Goal: Find contact information: Find contact information

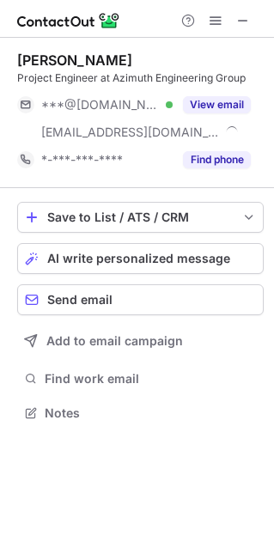
scroll to position [400, 273]
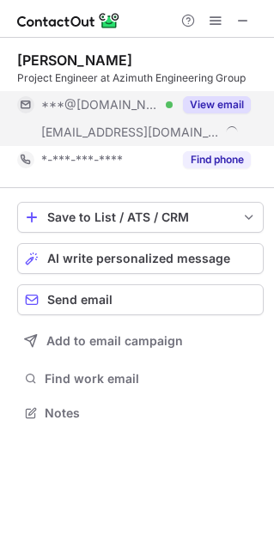
click at [184, 96] on button "View email" at bounding box center [217, 104] width 68 height 17
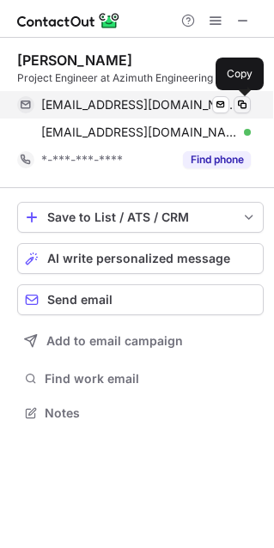
click at [244, 101] on span at bounding box center [242, 105] width 14 height 14
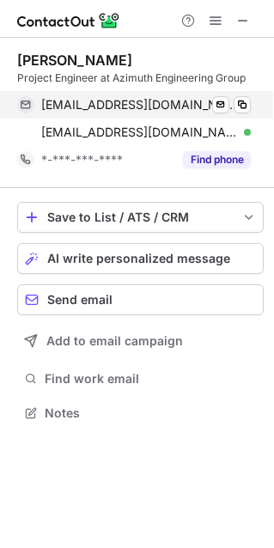
drag, startPoint x: 244, startPoint y: 101, endPoint x: 184, endPoint y: 105, distance: 60.3
click at [184, 105] on div "danszyk@yahoo.com Verified Send email Copied!" at bounding box center [134, 104] width 234 height 27
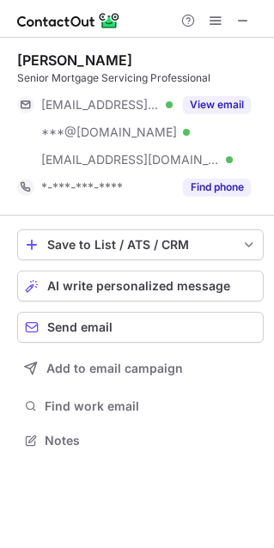
scroll to position [429, 273]
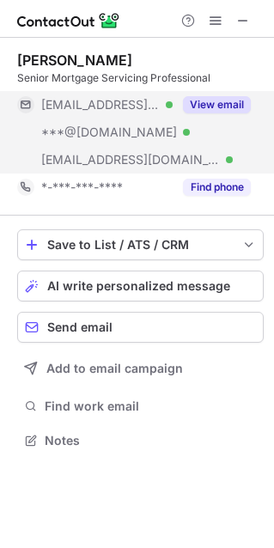
click at [219, 97] on button "View email" at bounding box center [217, 104] width 68 height 17
click at [219, 97] on div "***@popularms.com" at bounding box center [146, 104] width 210 height 15
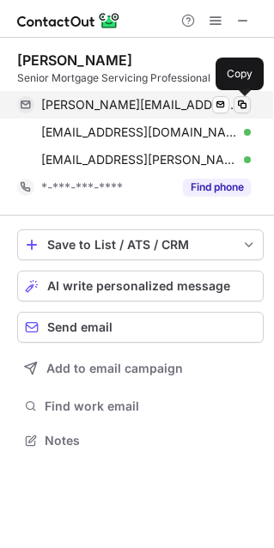
click at [239, 105] on span at bounding box center [242, 105] width 14 height 14
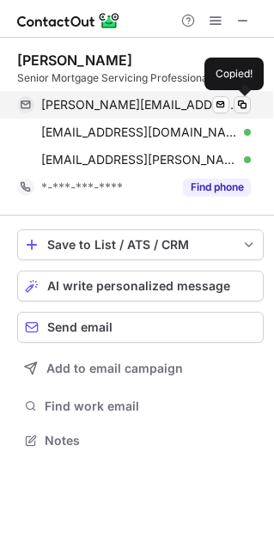
click at [241, 105] on span at bounding box center [242, 105] width 14 height 14
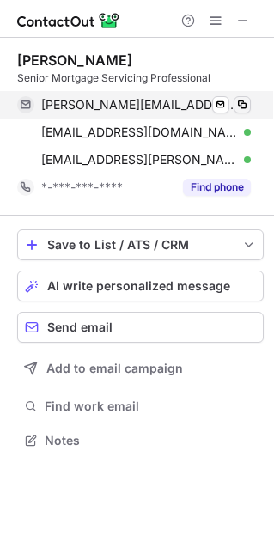
click at [241, 105] on span at bounding box center [242, 105] width 14 height 14
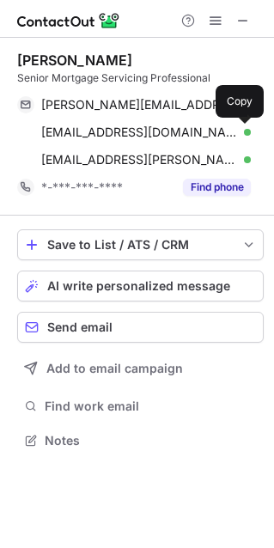
drag, startPoint x: 241, startPoint y: 105, endPoint x: -9, endPoint y: 162, distance: 256.6
click at [0, 162] on html "Al Gentile Senior Mortgage Servicing Professional alfred.gentile@popularms.com …" at bounding box center [137, 274] width 274 height 548
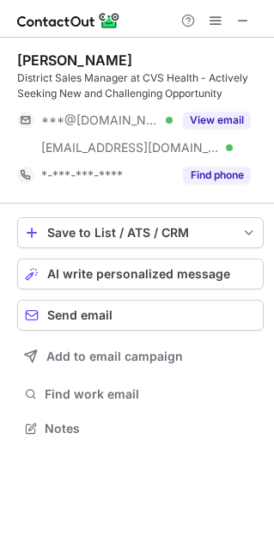
scroll to position [416, 273]
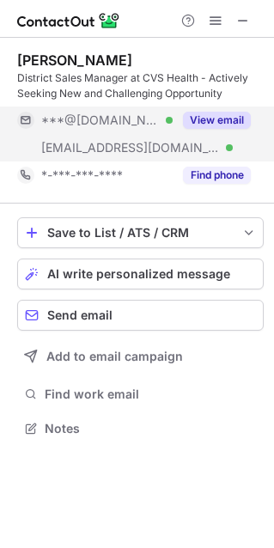
click at [220, 116] on button "View email" at bounding box center [217, 120] width 68 height 17
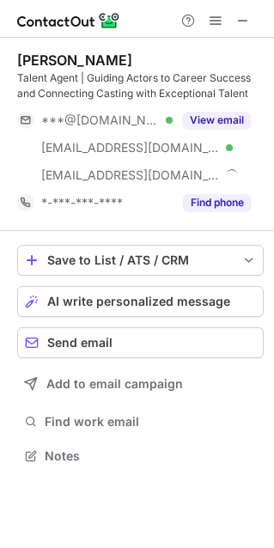
scroll to position [443, 273]
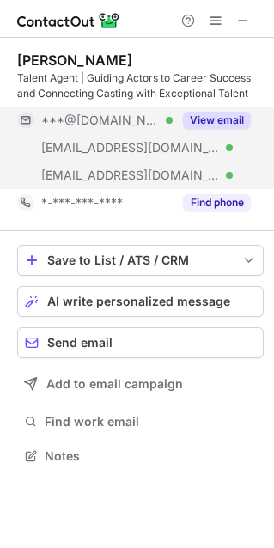
click at [226, 118] on button "View email" at bounding box center [217, 120] width 68 height 17
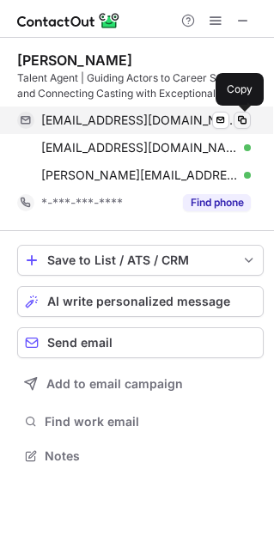
click at [242, 124] on span at bounding box center [242, 120] width 14 height 14
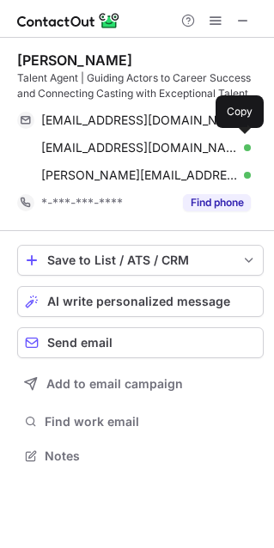
drag, startPoint x: 242, startPoint y: 124, endPoint x: -130, endPoint y: 77, distance: 374.9
click at [0, 77] on html "Albert Bramante Talent Agent | Guiding Actors to Career Success and Connecting …" at bounding box center [137, 274] width 274 height 548
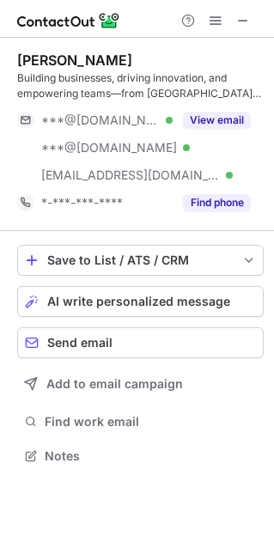
scroll to position [443, 273]
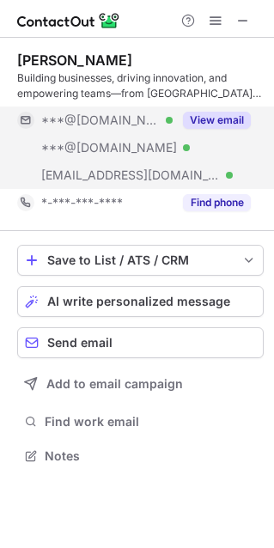
click at [169, 130] on div "***@gmail.com Verified" at bounding box center [95, 120] width 156 height 27
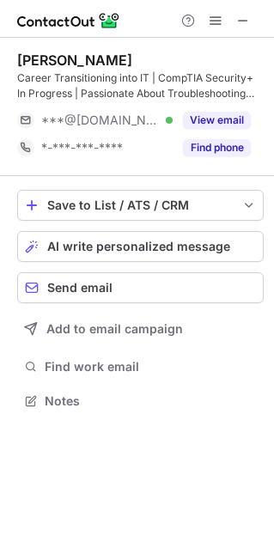
scroll to position [388, 273]
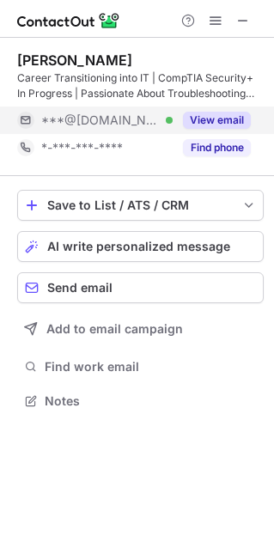
click at [228, 116] on button "View email" at bounding box center [217, 120] width 68 height 17
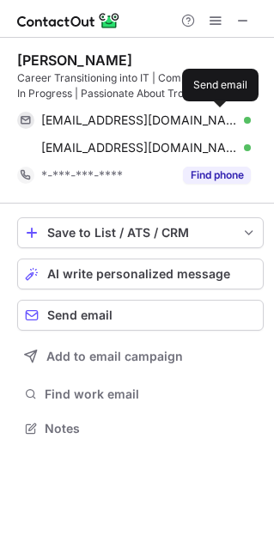
scroll to position [416, 273]
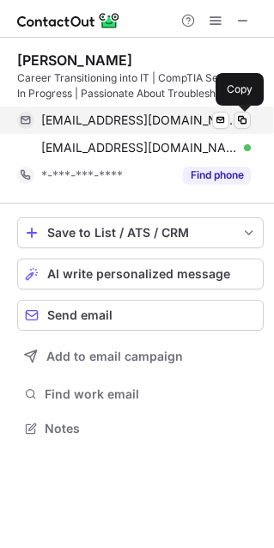
click at [239, 116] on span at bounding box center [242, 120] width 14 height 14
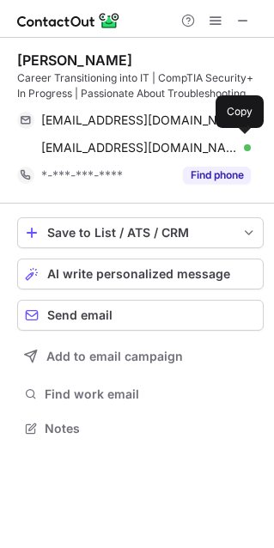
drag, startPoint x: 239, startPoint y: 116, endPoint x: -64, endPoint y: 69, distance: 306.1
click at [0, 69] on html "Albert Wilson Career Transitioning into IT | CompTIA Security+ In Progress | Pa…" at bounding box center [137, 274] width 274 height 548
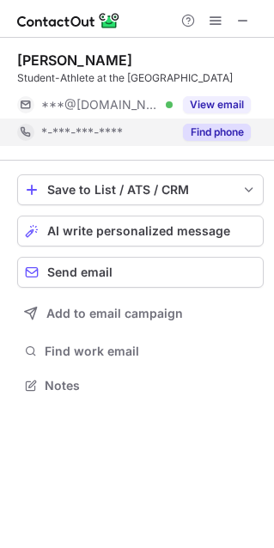
scroll to position [373, 273]
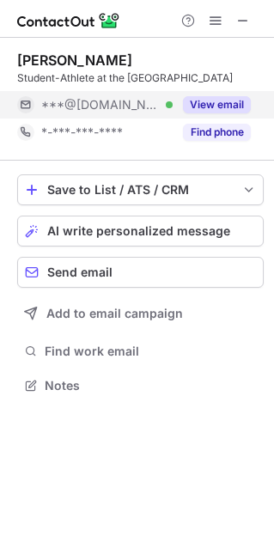
click at [202, 101] on button "View email" at bounding box center [217, 104] width 68 height 17
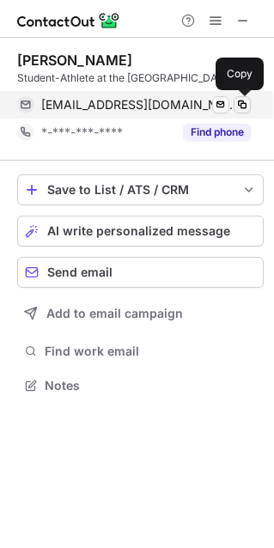
click at [244, 100] on span at bounding box center [242, 105] width 14 height 14
click at [243, 103] on span at bounding box center [242, 105] width 14 height 14
click at [241, 101] on span at bounding box center [242, 105] width 14 height 14
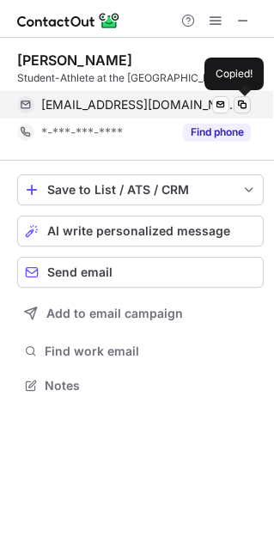
click at [241, 101] on span at bounding box center [242, 105] width 14 height 14
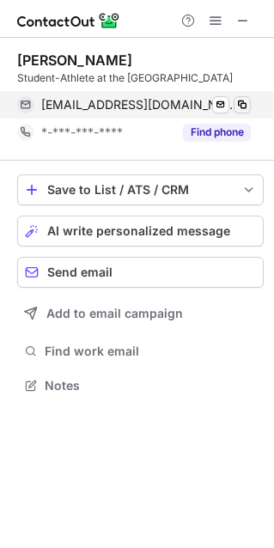
click at [241, 101] on span at bounding box center [242, 105] width 14 height 14
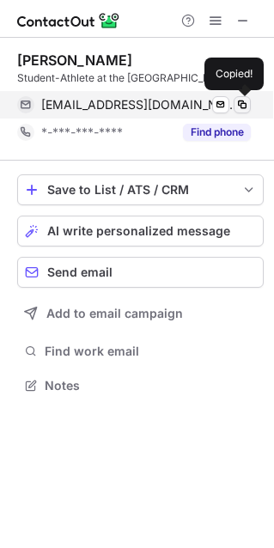
click at [241, 101] on span at bounding box center [242, 105] width 14 height 14
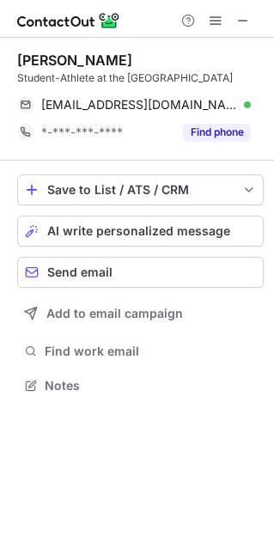
scroll to position [373, 273]
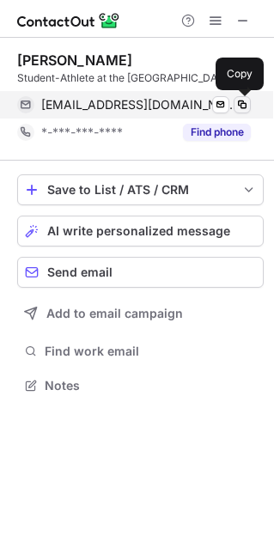
click at [241, 102] on span at bounding box center [242, 105] width 14 height 14
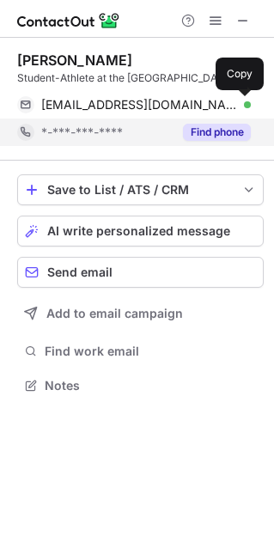
click at [241, 102] on span at bounding box center [242, 105] width 14 height 14
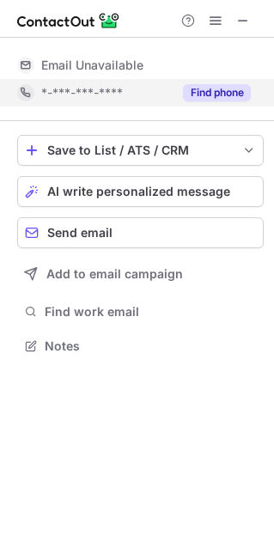
scroll to position [378, 273]
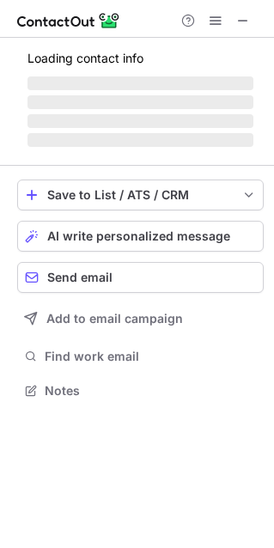
click at [238, 97] on span "‌" at bounding box center [140, 102] width 226 height 14
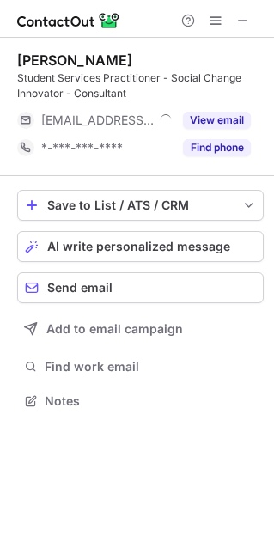
drag, startPoint x: 238, startPoint y: 97, endPoint x: -45, endPoint y: 102, distance: 282.7
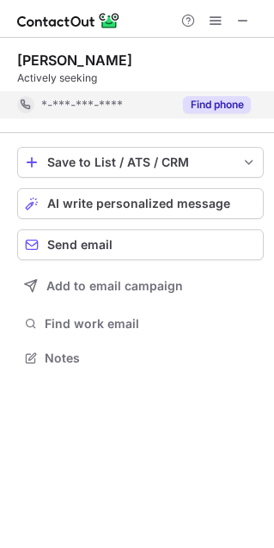
scroll to position [345, 273]
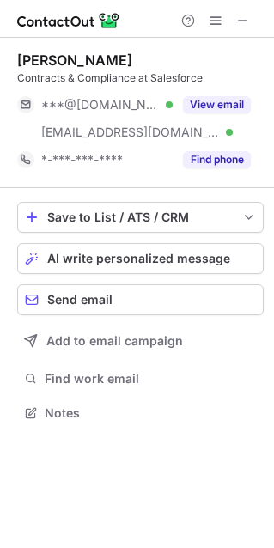
scroll to position [400, 273]
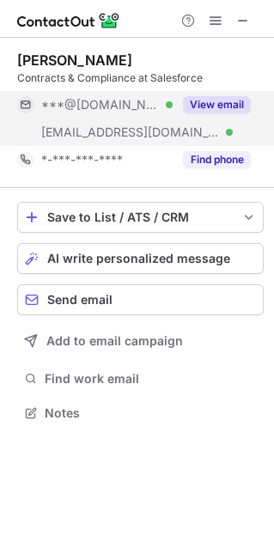
click at [221, 114] on div "View email" at bounding box center [212, 104] width 78 height 27
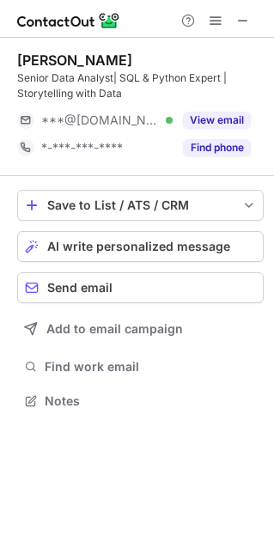
scroll to position [388, 273]
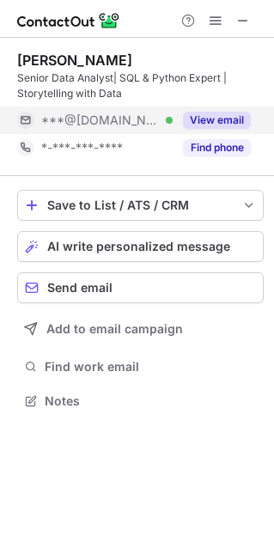
click at [165, 115] on div "***@[DOMAIN_NAME] Verified" at bounding box center [106, 120] width 131 height 15
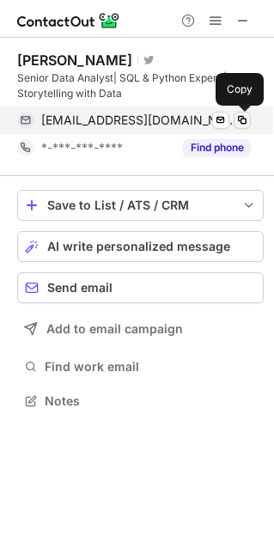
click at [242, 123] on span at bounding box center [242, 120] width 14 height 14
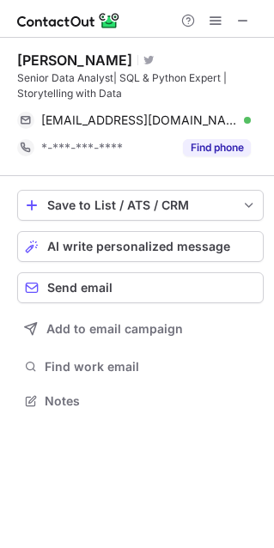
drag, startPoint x: 242, startPoint y: 123, endPoint x: -135, endPoint y: 49, distance: 384.4
click at [0, 49] on html "Albert Truong Visit Twitter profile Senior Data Analyst| SQL & Python Expert | …" at bounding box center [137, 274] width 274 height 548
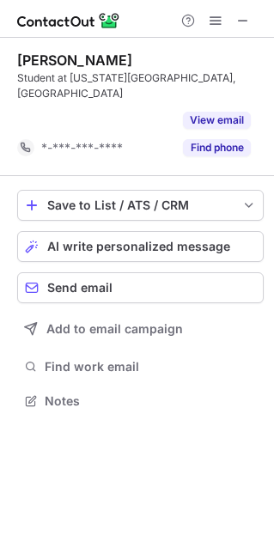
scroll to position [345, 273]
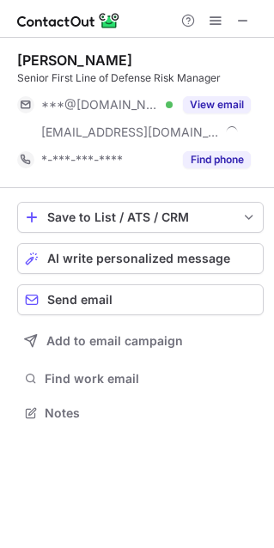
scroll to position [400, 273]
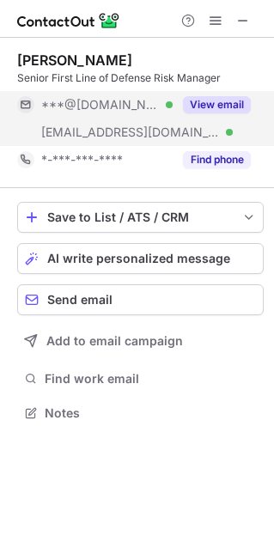
click at [190, 106] on button "View email" at bounding box center [217, 104] width 68 height 17
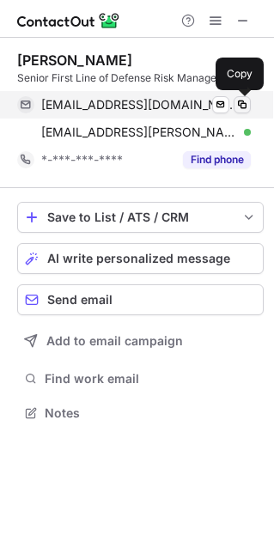
click at [236, 108] on span at bounding box center [242, 105] width 14 height 14
click at [242, 107] on span at bounding box center [242, 105] width 14 height 14
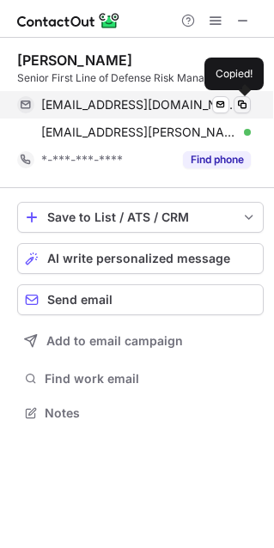
click at [242, 107] on span at bounding box center [242, 105] width 14 height 14
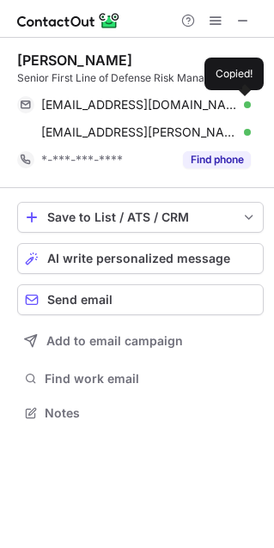
drag, startPoint x: 242, startPoint y: 107, endPoint x: -122, endPoint y: 137, distance: 365.5
click at [0, 137] on html "Al Gomez Senior First Line of Defense Risk Manager alegomezjr@gmail.com Verifie…" at bounding box center [137, 274] width 274 height 548
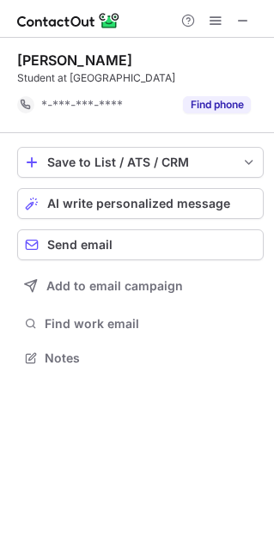
scroll to position [345, 273]
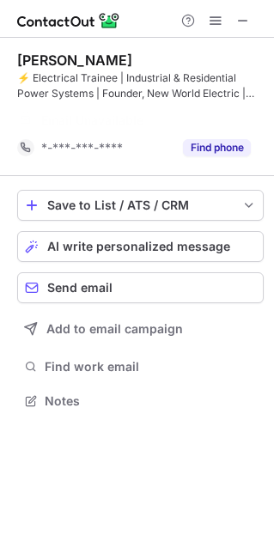
scroll to position [9, 9]
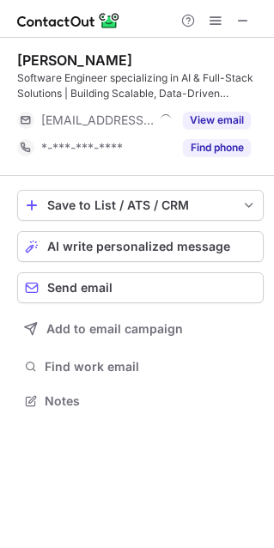
scroll to position [388, 273]
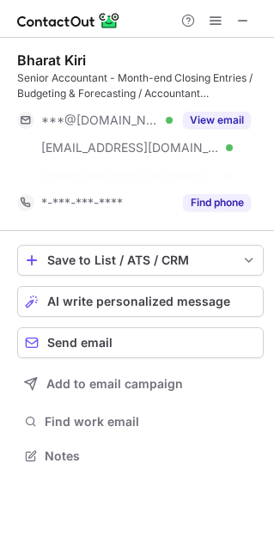
scroll to position [8, 9]
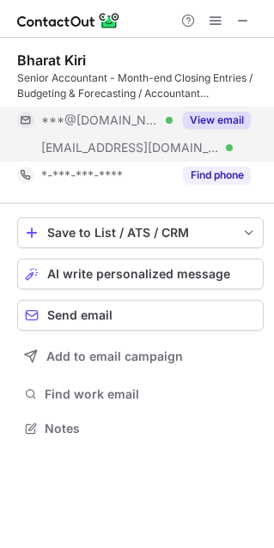
click at [222, 113] on button "View email" at bounding box center [217, 120] width 68 height 17
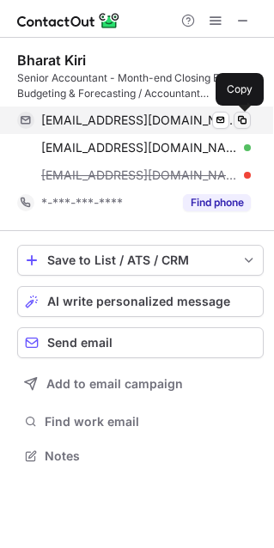
click at [246, 113] on span at bounding box center [242, 120] width 14 height 14
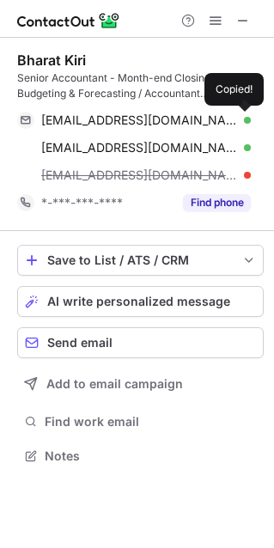
drag, startPoint x: 246, startPoint y: 113, endPoint x: -57, endPoint y: -44, distance: 340.9
click at [0, 0] on html "[PERSON_NAME] Senior Accountant - Month-end Closing Entries / Budgeting & Forec…" at bounding box center [137, 274] width 274 height 548
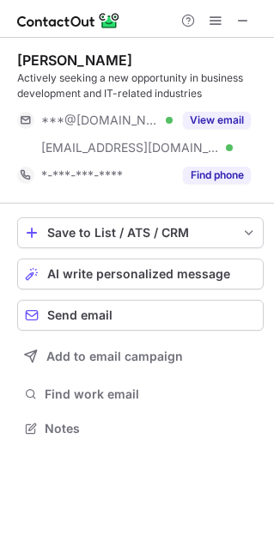
scroll to position [416, 273]
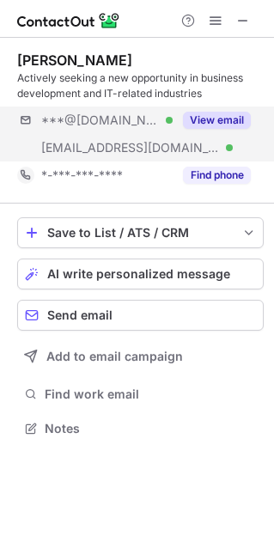
click at [211, 137] on div "***@[DOMAIN_NAME] Verified [EMAIL_ADDRESS][DOMAIN_NAME] Verified View email" at bounding box center [140, 134] width 247 height 55
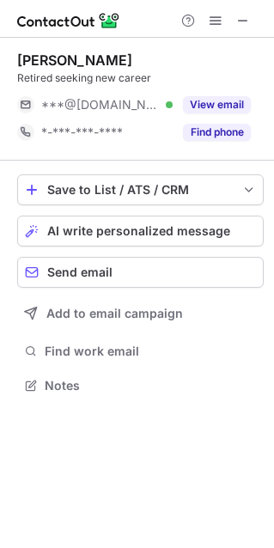
scroll to position [373, 273]
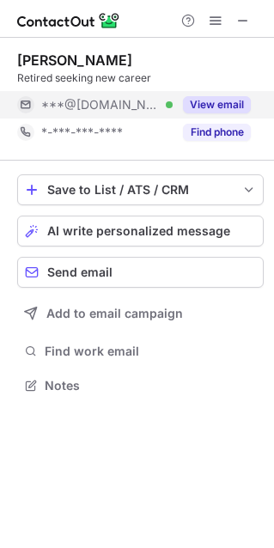
click at [171, 107] on div "***@[DOMAIN_NAME] Verified" at bounding box center [106, 104] width 131 height 15
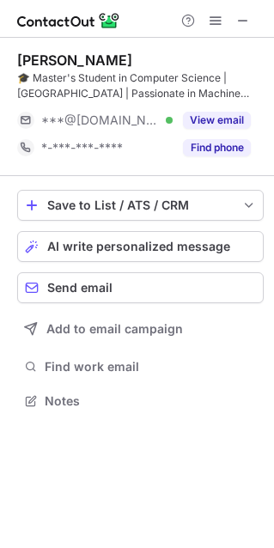
scroll to position [388, 273]
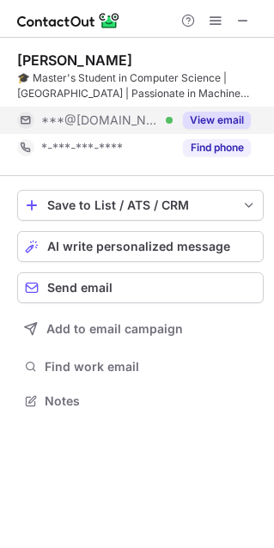
click at [171, 127] on div "***@[DOMAIN_NAME] Verified" at bounding box center [106, 120] width 131 height 15
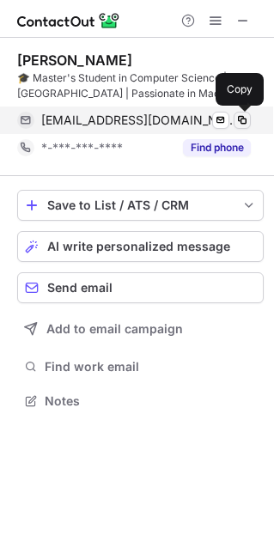
click at [244, 121] on span at bounding box center [242, 120] width 14 height 14
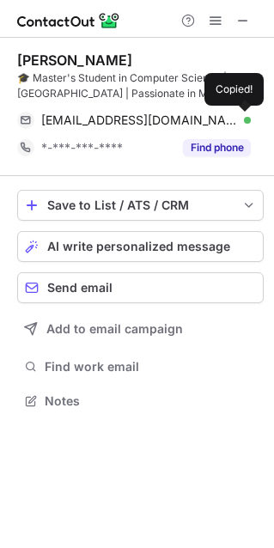
drag, startPoint x: 244, startPoint y: 121, endPoint x: -60, endPoint y: 117, distance: 304.2
click at [0, 117] on html "Bert Yan 🎓 Master's Student in Computer Science | Northwestern University | Pas…" at bounding box center [137, 274] width 274 height 548
